Goal: Task Accomplishment & Management: Manage account settings

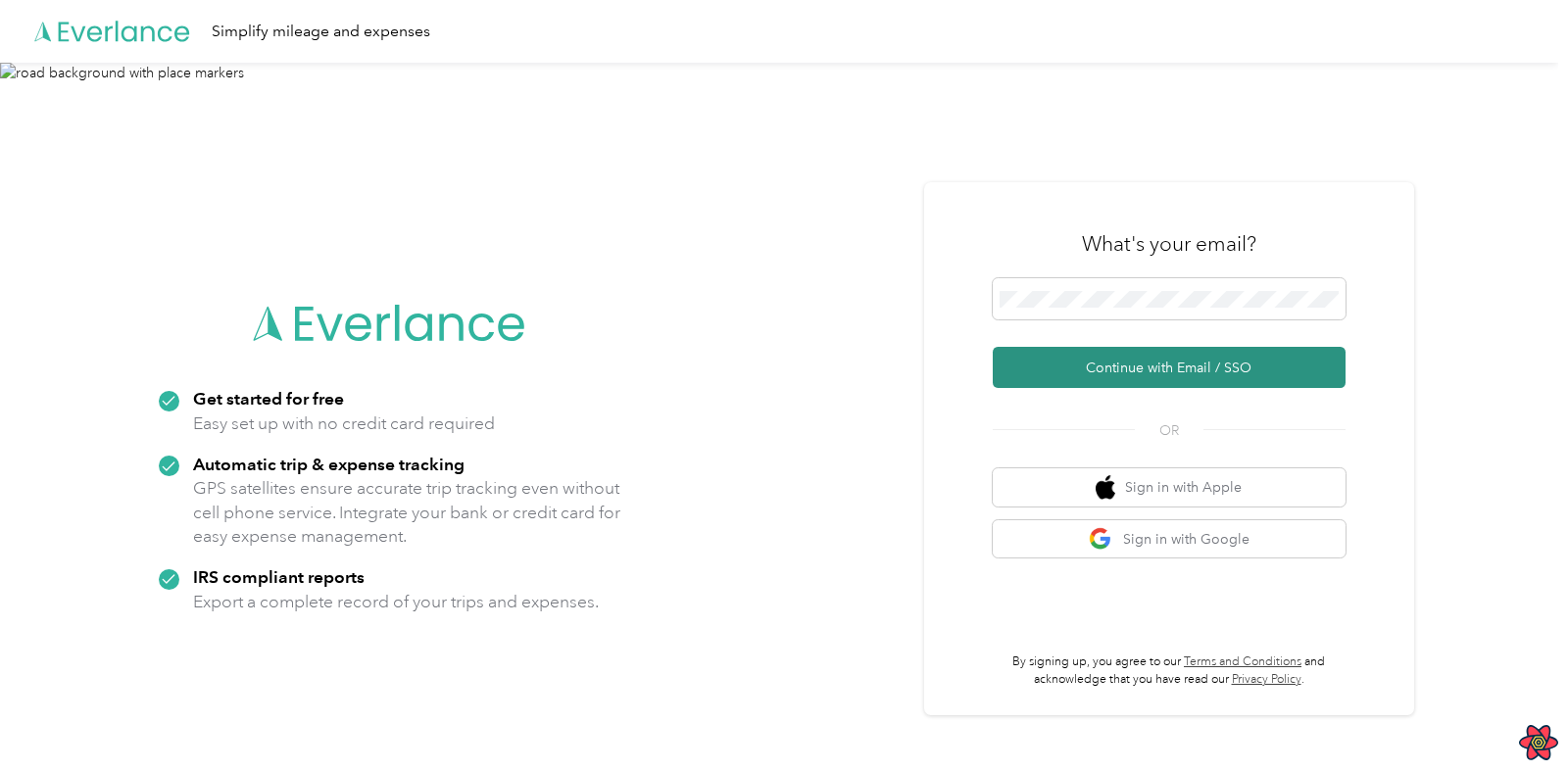
click at [1127, 372] on button "Continue with Email / SSO" at bounding box center [1169, 367] width 353 height 41
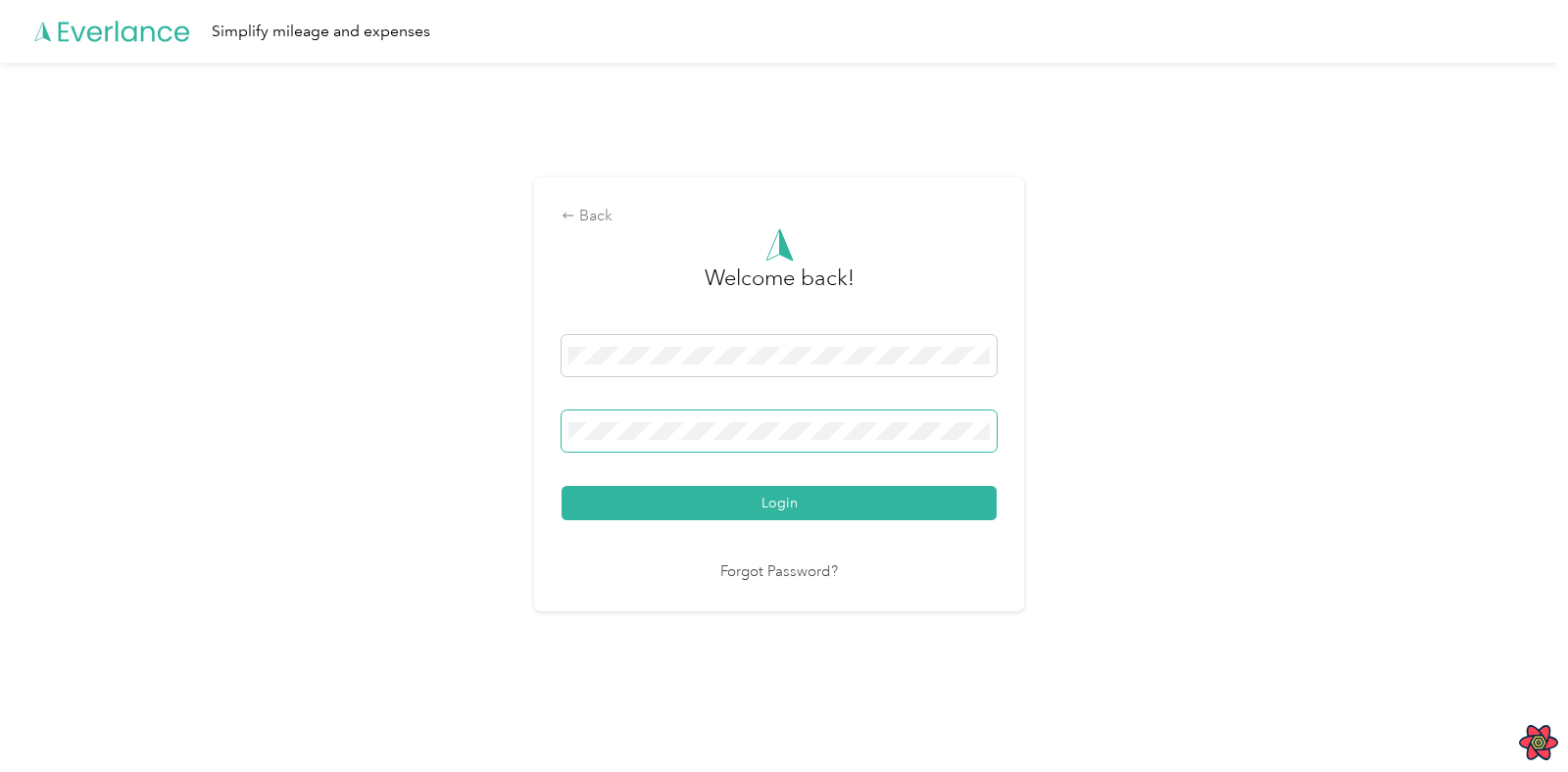
click at [562, 486] on button "Login" at bounding box center [779, 503] width 435 height 34
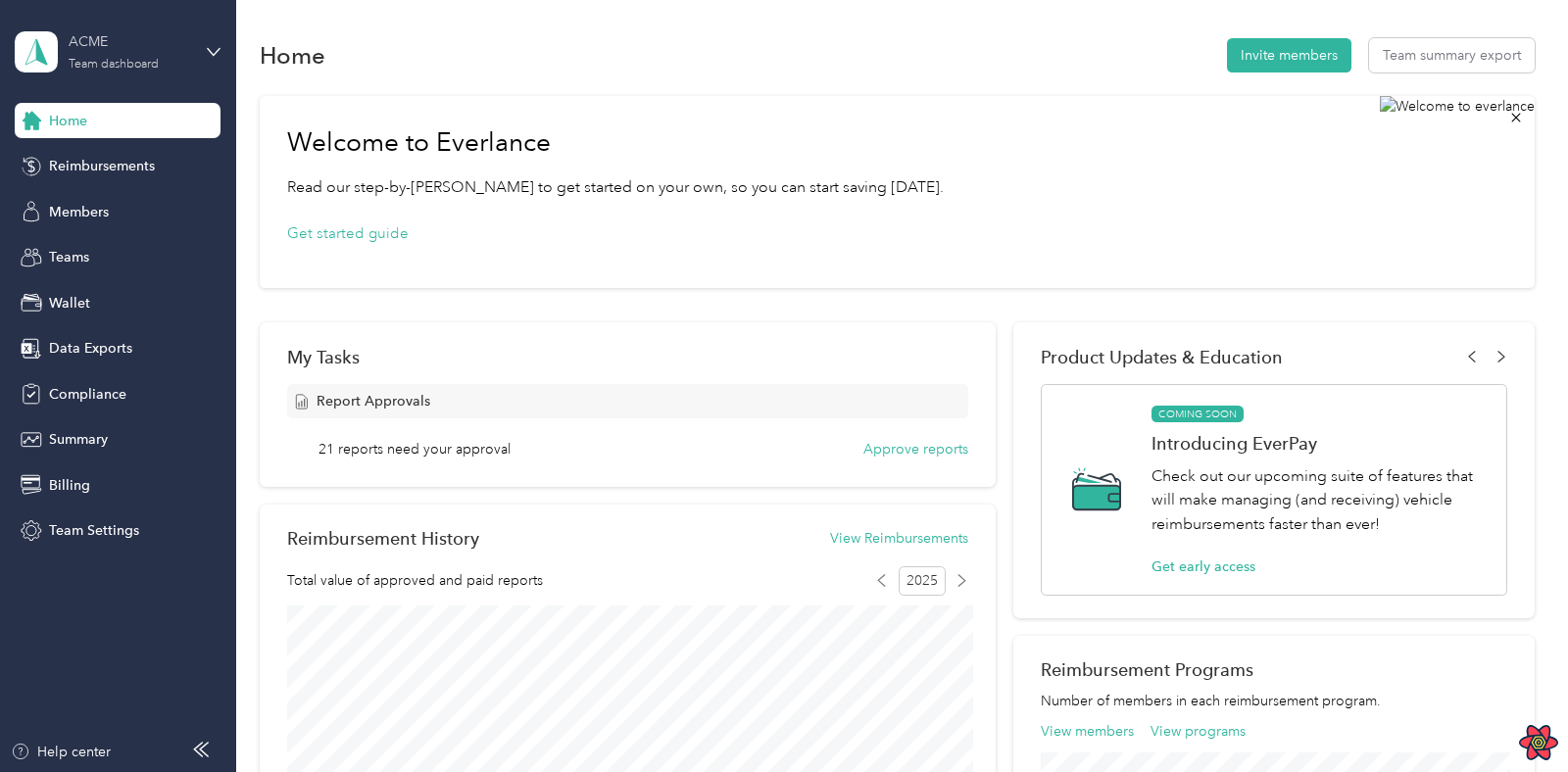
click at [150, 51] on div "ACME" at bounding box center [130, 41] width 123 height 21
click at [136, 251] on div "Log out" at bounding box center [220, 250] width 385 height 34
